Goal: Task Accomplishment & Management: Use online tool/utility

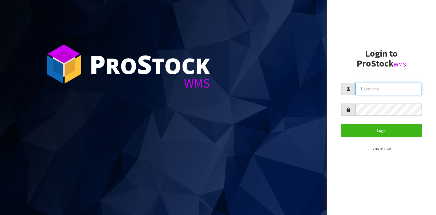
click at [379, 86] on input "text" at bounding box center [389, 89] width 66 height 12
type input "k"
type input "Kieran"
click at [341, 124] on button "Login" at bounding box center [381, 130] width 81 height 12
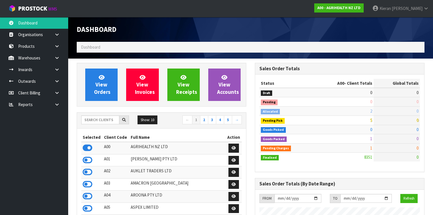
scroll to position [428, 178]
click at [100, 123] on input "text" at bounding box center [100, 119] width 38 height 9
type input "K01"
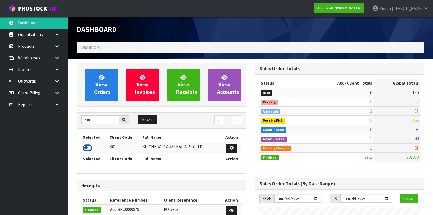
click at [91, 148] on icon at bounding box center [88, 147] width 10 height 9
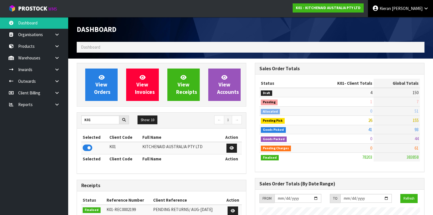
click at [391, 7] on span "Kieran" at bounding box center [384, 8] width 11 height 5
click at [406, 19] on link "Logout" at bounding box center [410, 23] width 45 height 8
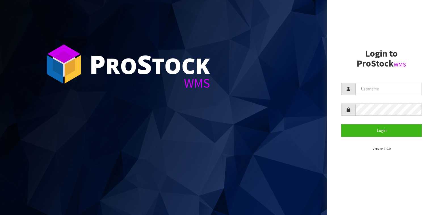
click at [204, 44] on div "P ro S tock WMS" at bounding box center [147, 66] width 125 height 47
